Goal: Subscribe to service/newsletter

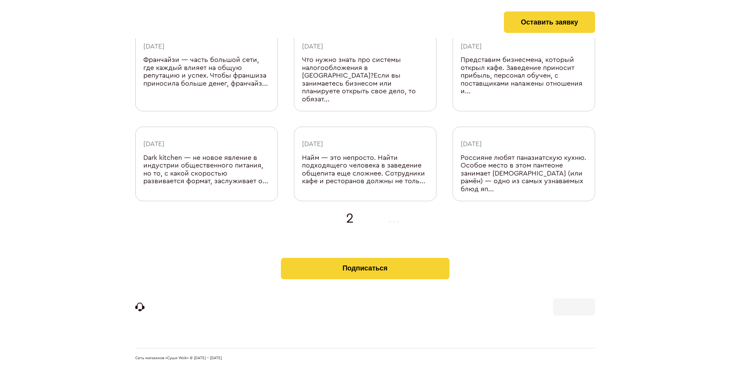
scroll to position [243, 0]
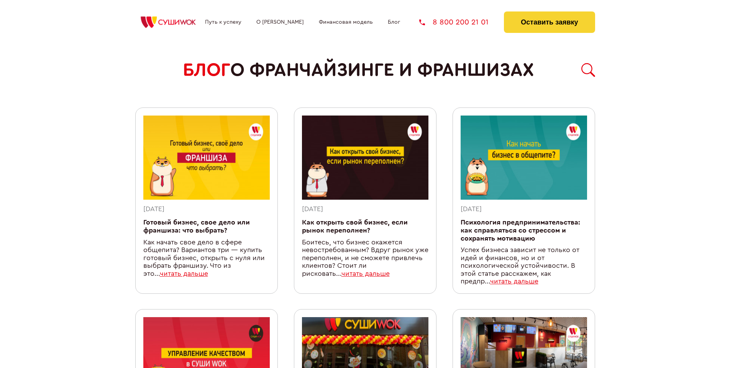
scroll to position [682, 0]
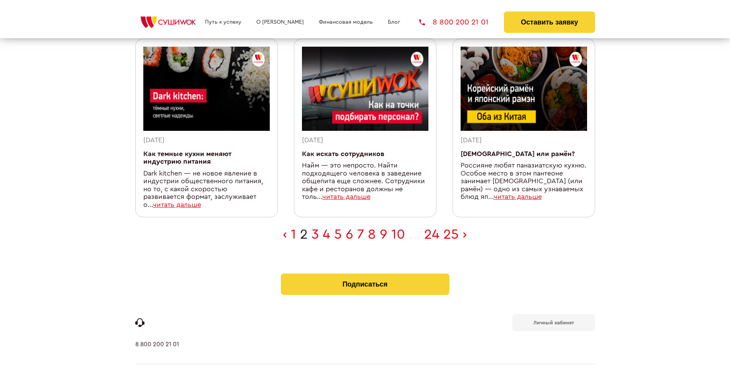
click at [553, 321] on b "Личный кабинет" at bounding box center [553, 323] width 41 height 5
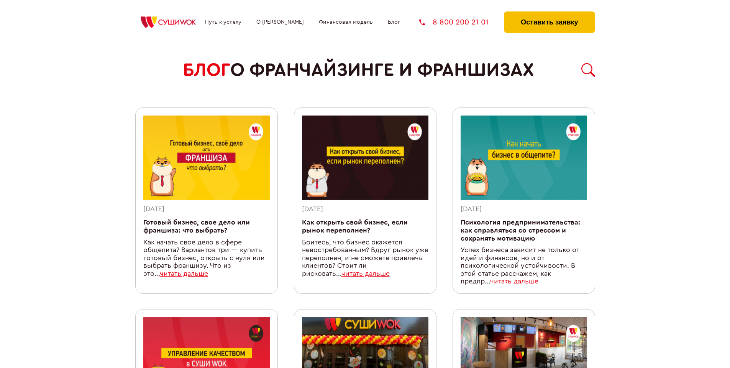
click at [549, 13] on button "Оставить заявку" at bounding box center [549, 21] width 91 height 21
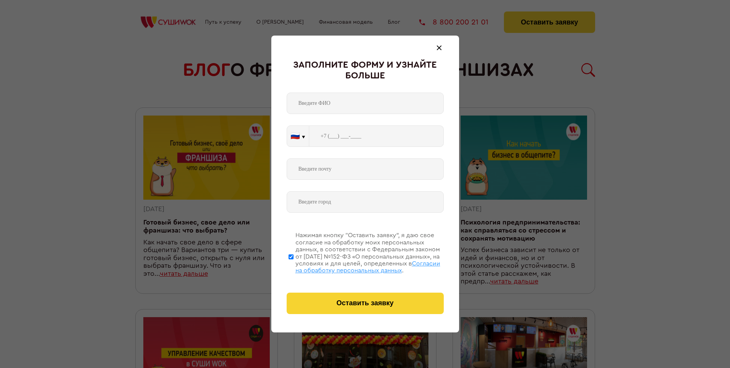
click at [355, 266] on span "Согласии на обработку персональных данных" at bounding box center [367, 267] width 145 height 13
click at [293, 266] on input "Нажимая кнопку “Оставить заявку”, я даю свое согласие на обработку моих персона…" at bounding box center [290, 256] width 5 height 61
checkbox input "false"
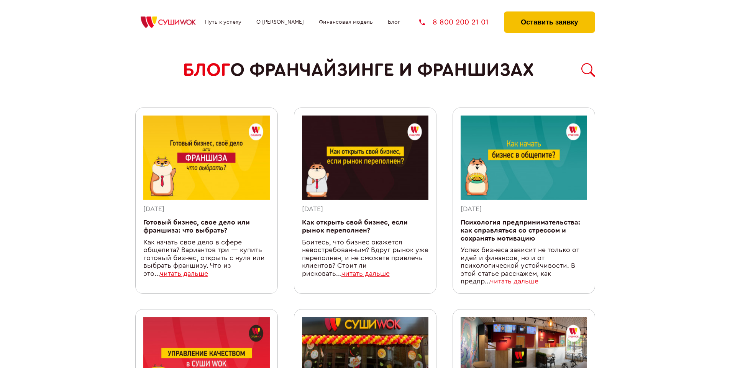
click at [549, 13] on button "Оставить заявку" at bounding box center [549, 21] width 91 height 21
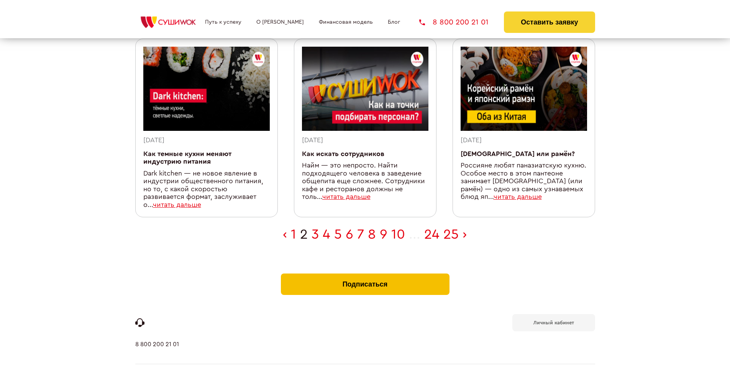
click at [365, 274] on button "Подписаться" at bounding box center [365, 284] width 169 height 21
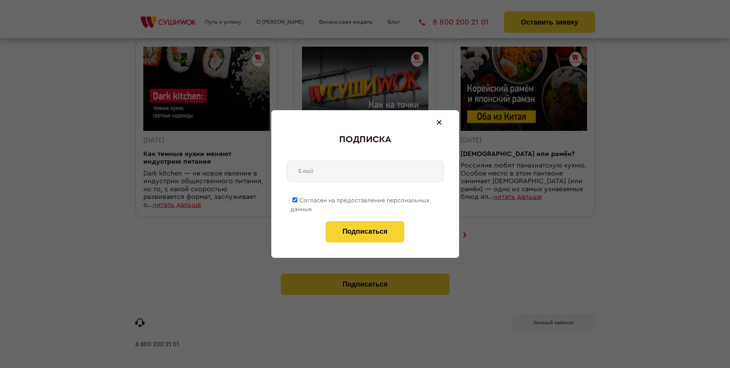
click at [360, 199] on span "Согласен на предоставление персональных данных" at bounding box center [359, 205] width 139 height 15
click at [297, 199] on input "Согласен на предоставление персональных данных" at bounding box center [294, 200] width 5 height 5
checkbox input "false"
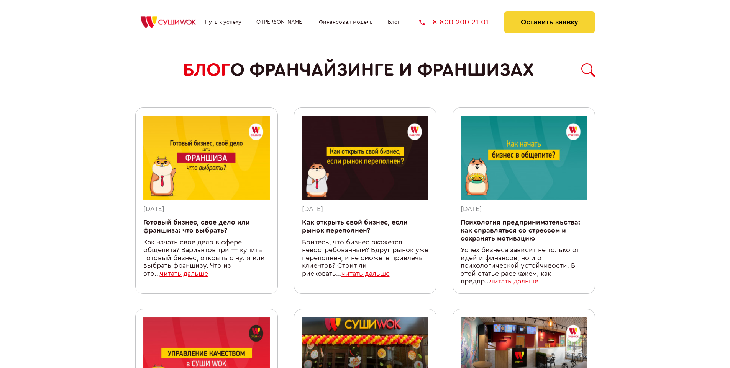
scroll to position [682, 0]
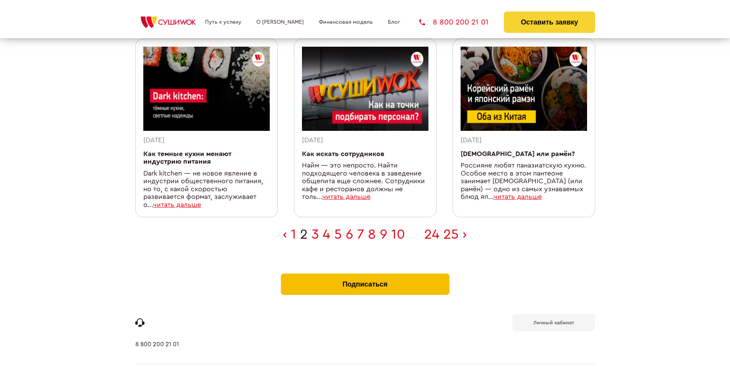
click at [365, 274] on button "Подписаться" at bounding box center [365, 284] width 169 height 21
